Goal: Information Seeking & Learning: Learn about a topic

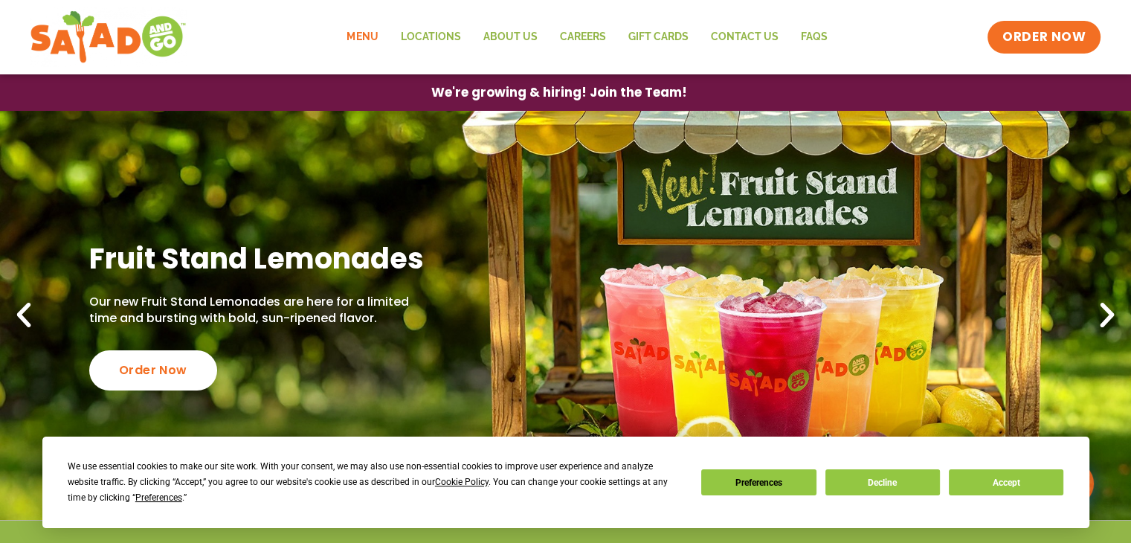
click at [369, 33] on link "Menu" at bounding box center [362, 37] width 54 height 34
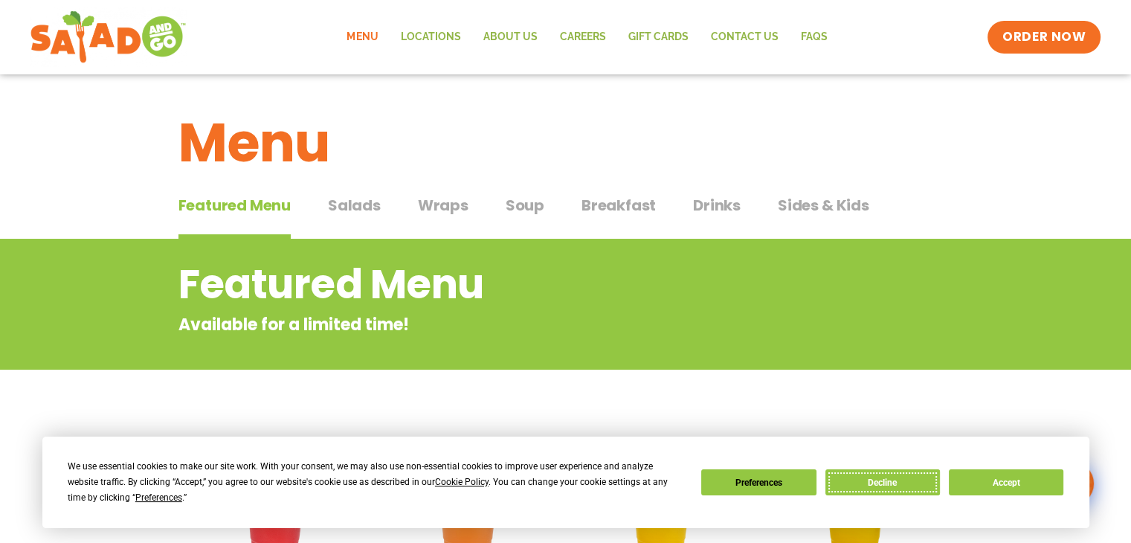
click at [891, 481] on button "Decline" at bounding box center [882, 482] width 115 height 26
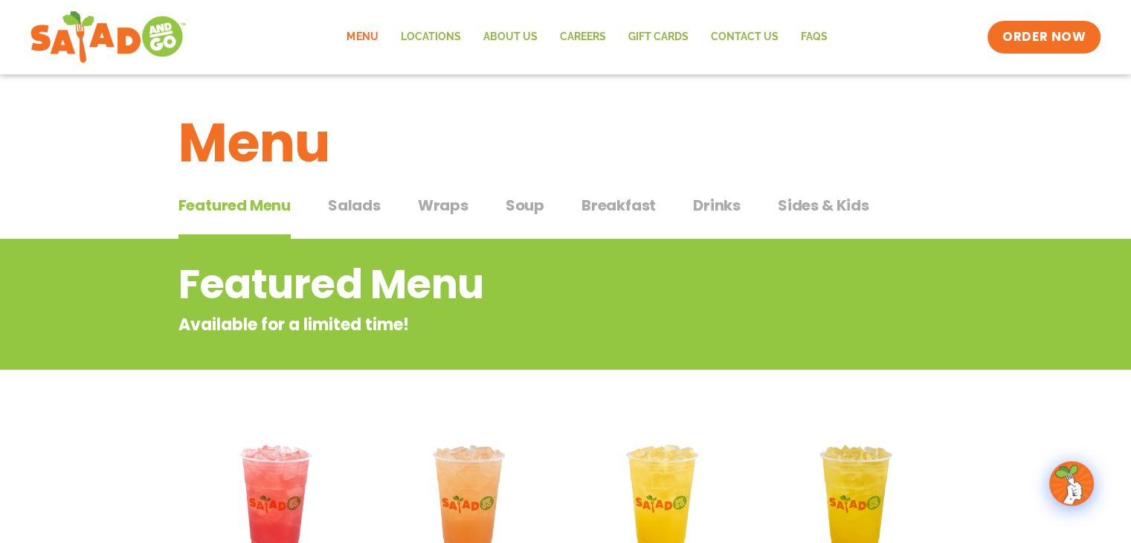
click at [351, 203] on span "Salads" at bounding box center [354, 205] width 53 height 22
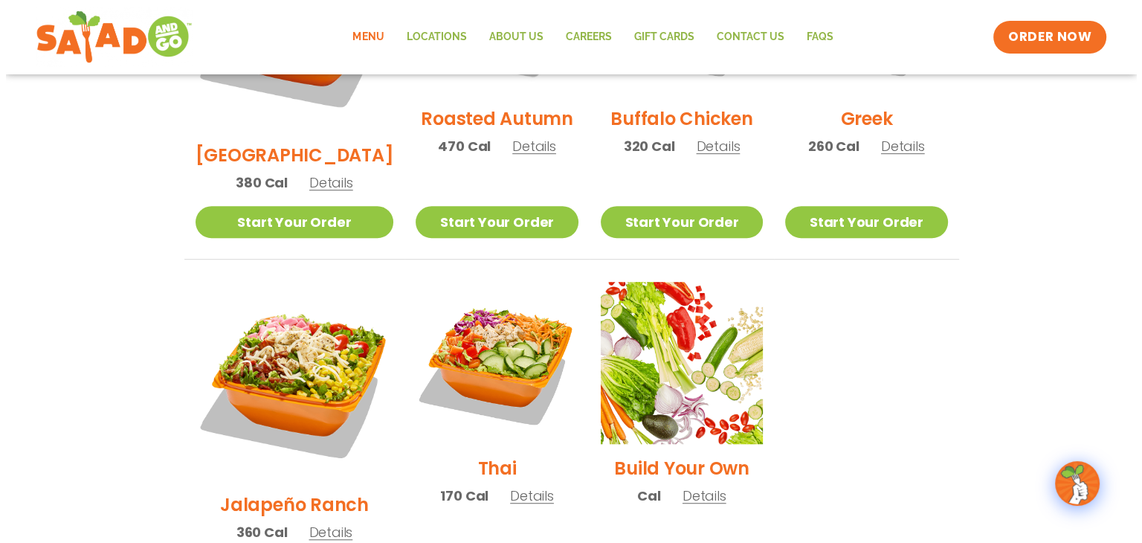
scroll to position [958, 0]
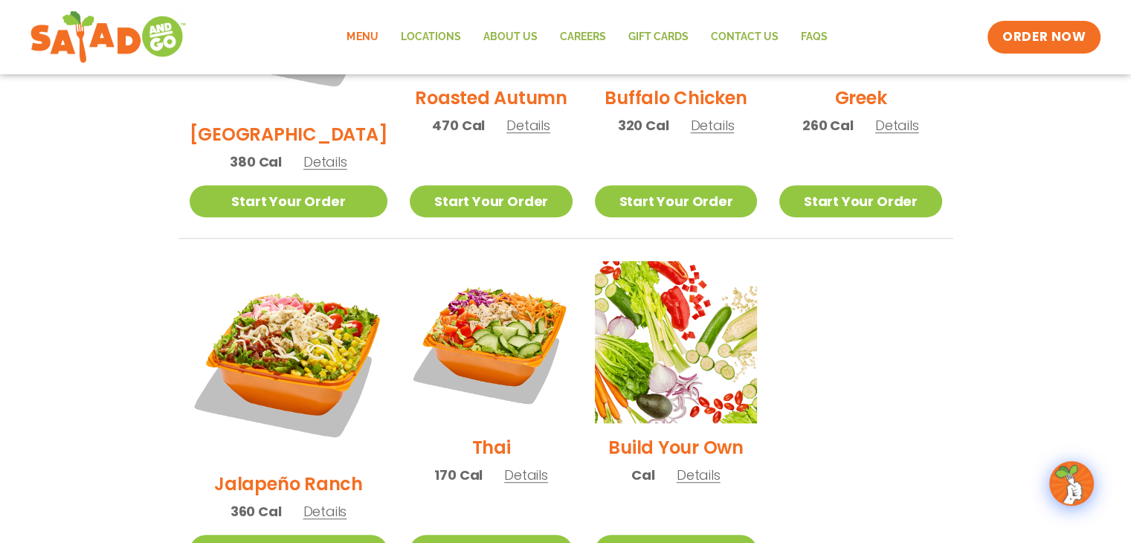
click at [504, 465] on span "Details" at bounding box center [526, 474] width 44 height 19
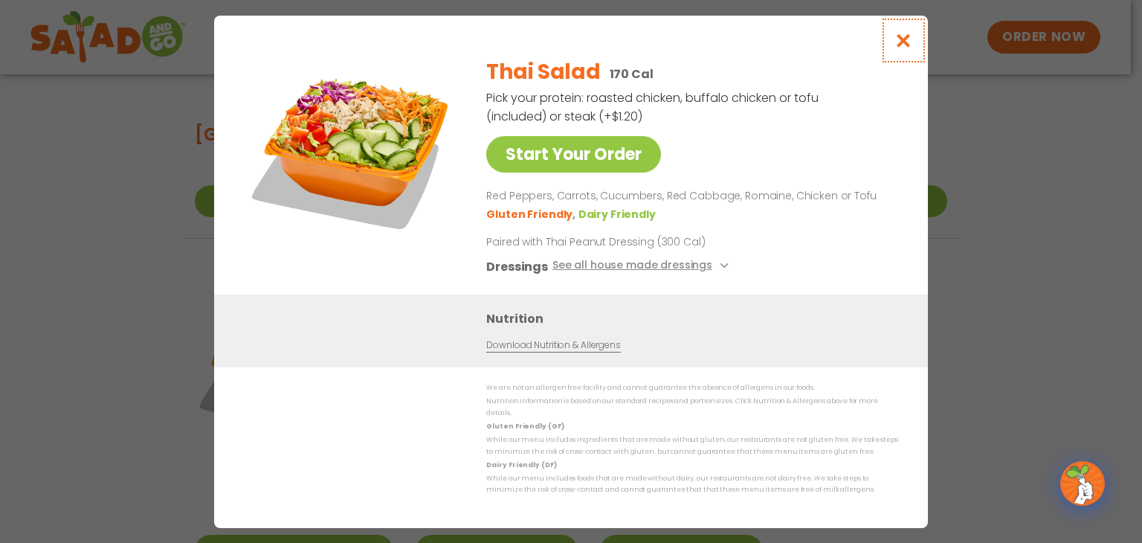
click at [904, 45] on icon "Close modal" at bounding box center [903, 41] width 19 height 16
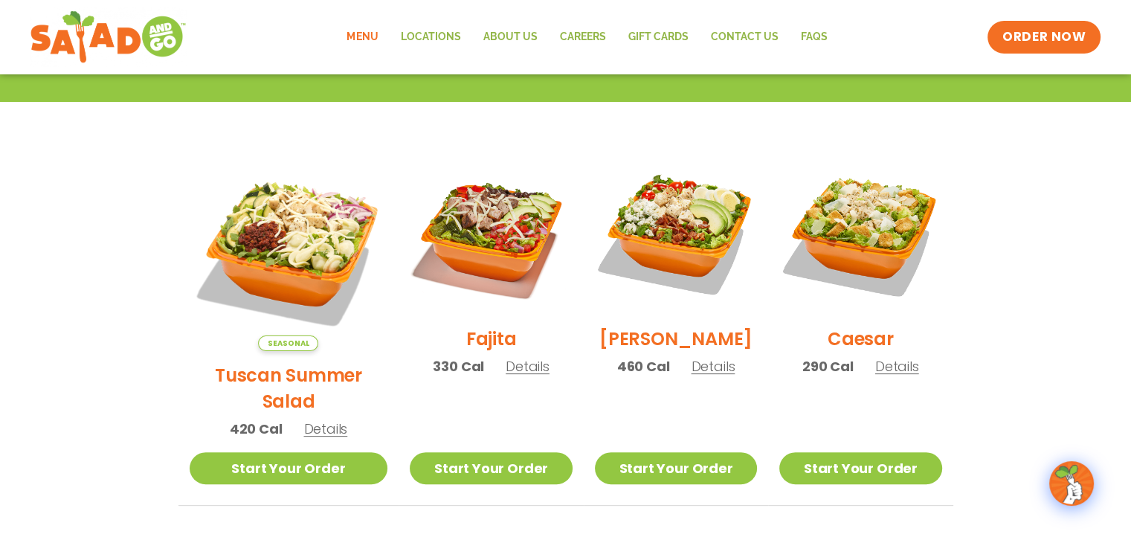
scroll to position [0, 0]
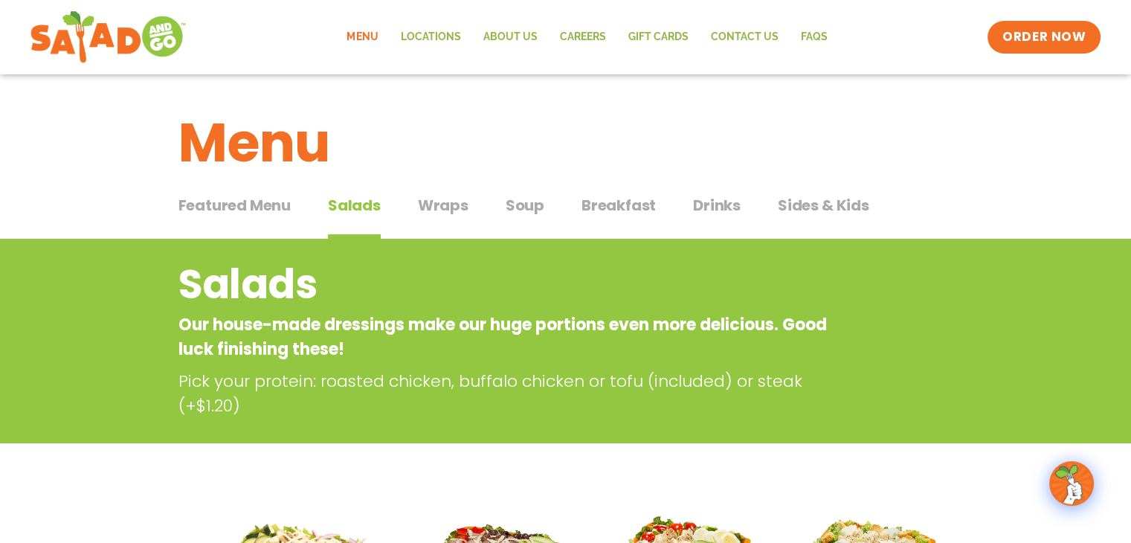
click at [274, 199] on span "Featured Menu" at bounding box center [234, 205] width 112 height 22
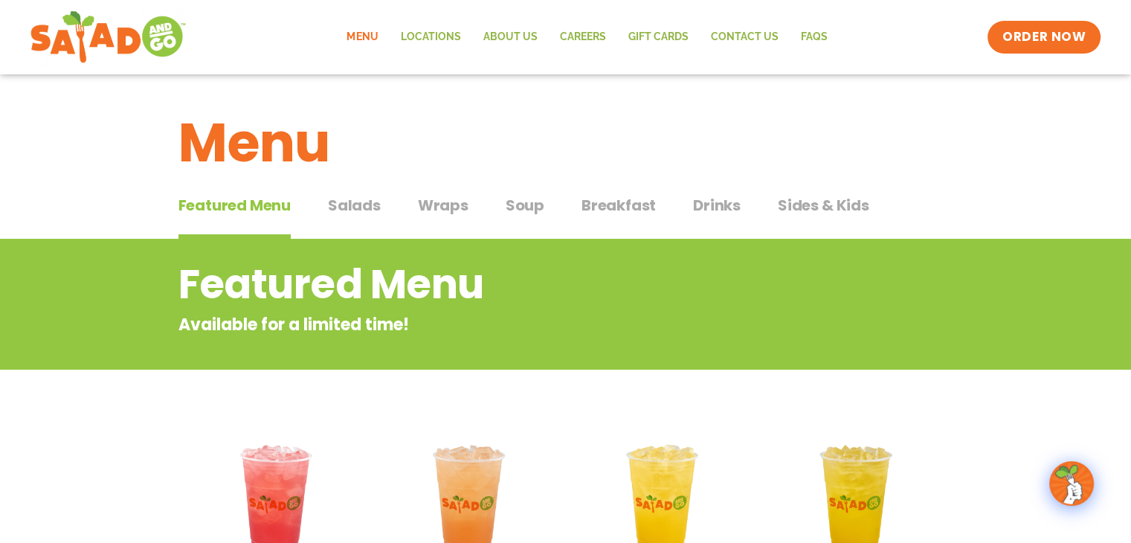
click at [815, 206] on span "Sides & Kids" at bounding box center [823, 205] width 91 height 22
